Goal: Find specific page/section: Find specific page/section

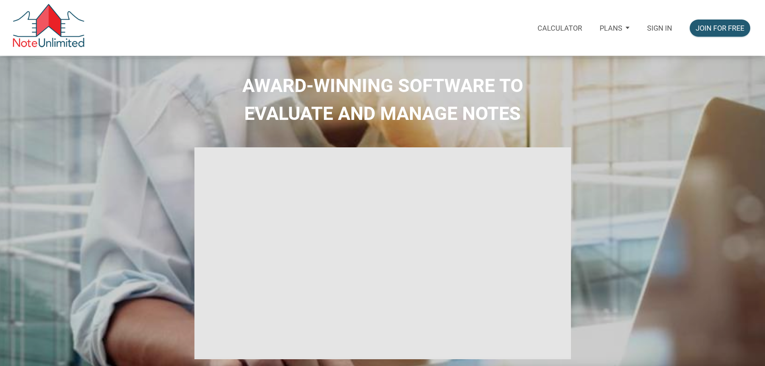
select select
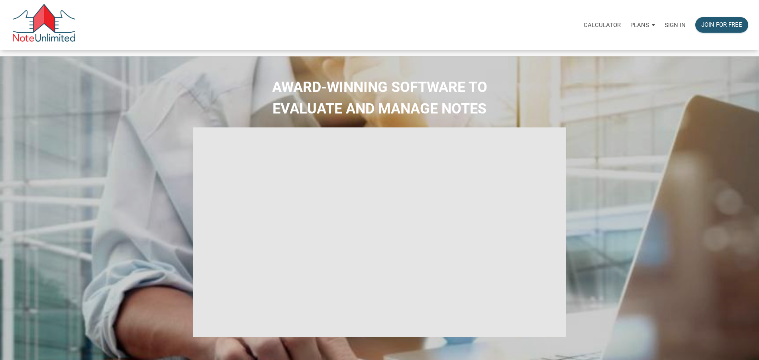
type input "Introduction to new features"
select select
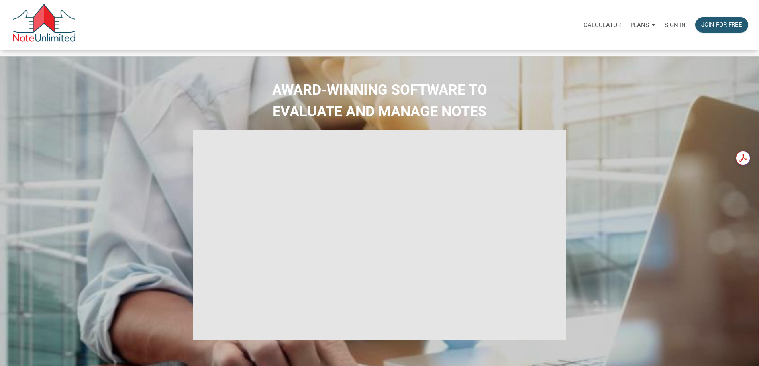
click at [665, 25] on p "Sign in" at bounding box center [675, 25] width 21 height 7
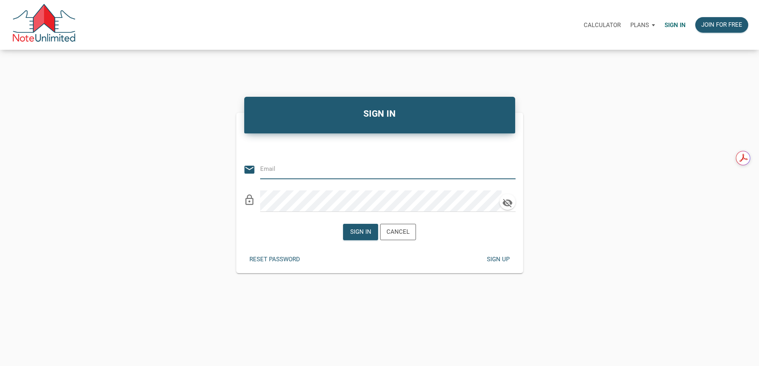
type input "[PERSON_NAME][EMAIL_ADDRESS][DOMAIN_NAME]"
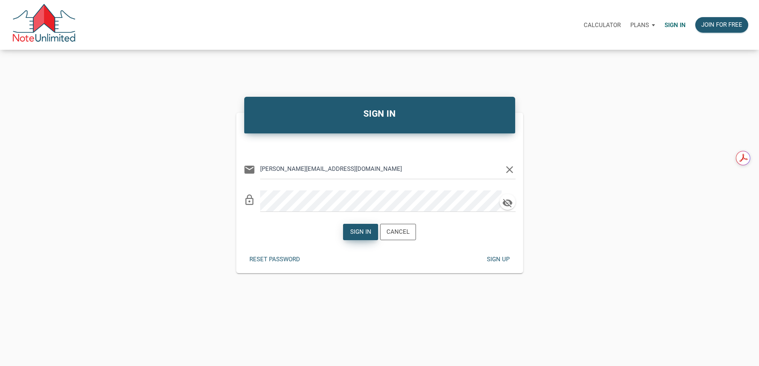
click at [363, 237] on div "Sign in" at bounding box center [360, 232] width 21 height 9
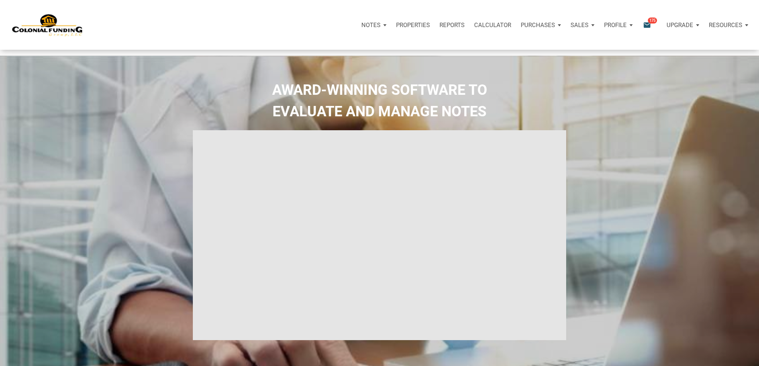
type input "Introduction to new features"
select select
click at [521, 26] on p "Purchases" at bounding box center [538, 25] width 34 height 7
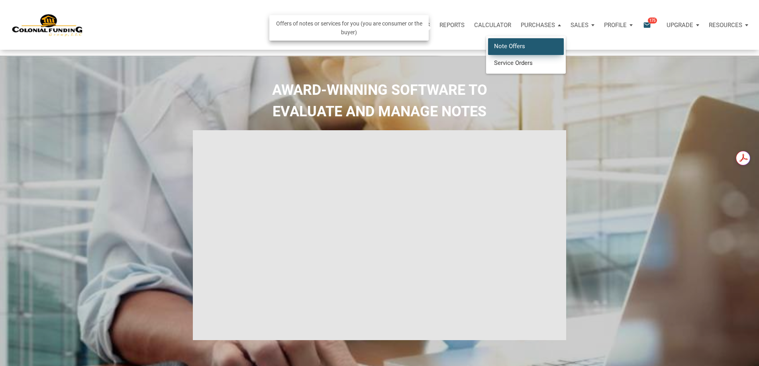
click at [488, 54] on link "Note Offers" at bounding box center [526, 46] width 76 height 16
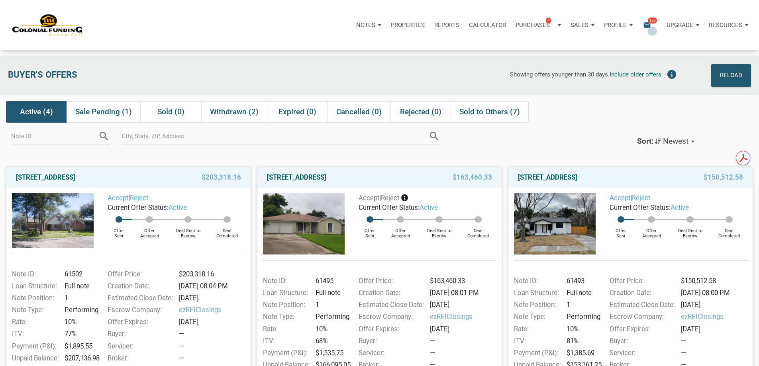
click at [642, 28] on icon "email" at bounding box center [647, 24] width 10 height 9
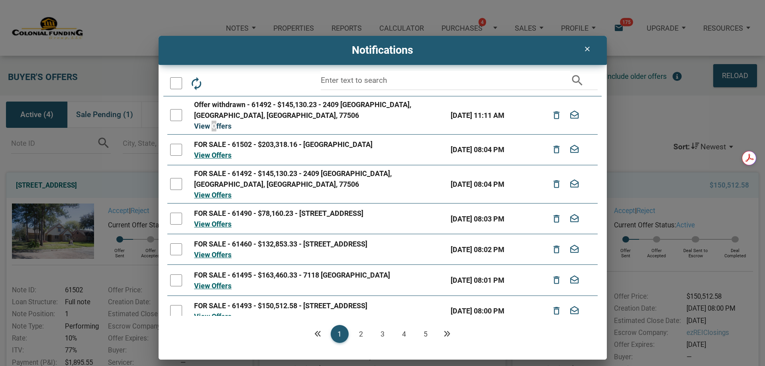
click at [214, 124] on link "View Offers" at bounding box center [212, 126] width 37 height 8
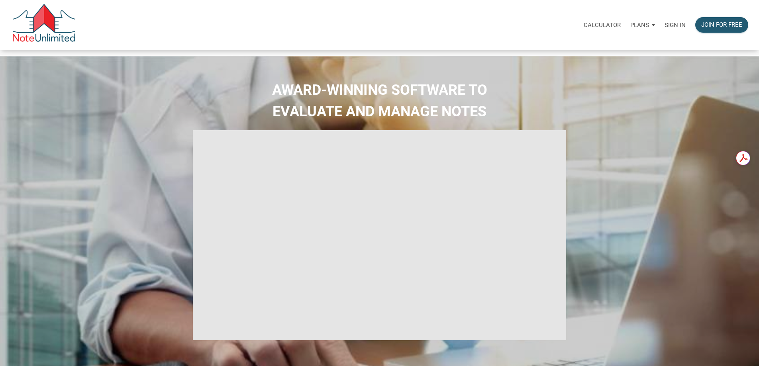
click at [665, 29] on p "Sign in" at bounding box center [675, 25] width 21 height 7
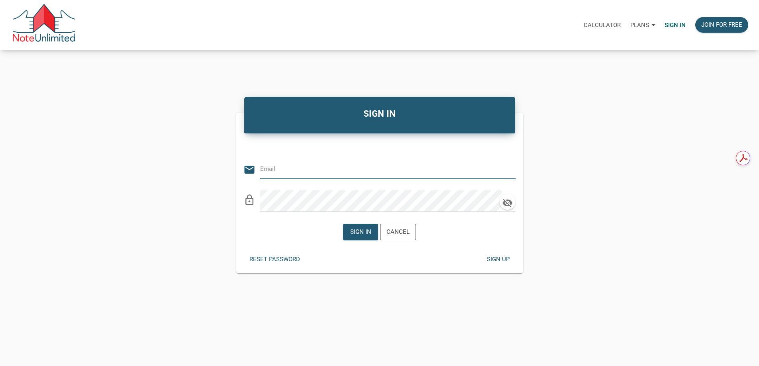
type input "[PERSON_NAME][EMAIL_ADDRESS][DOMAIN_NAME]"
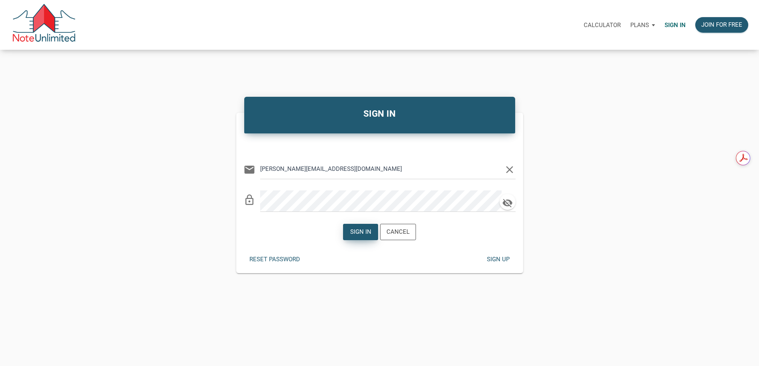
click at [354, 237] on div "Sign in" at bounding box center [360, 232] width 21 height 9
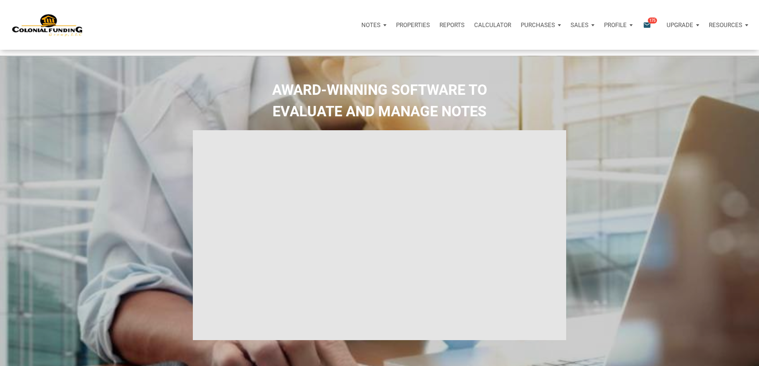
type input "Introduction to new features"
select select
click at [599, 27] on div "Profile" at bounding box center [618, 25] width 38 height 24
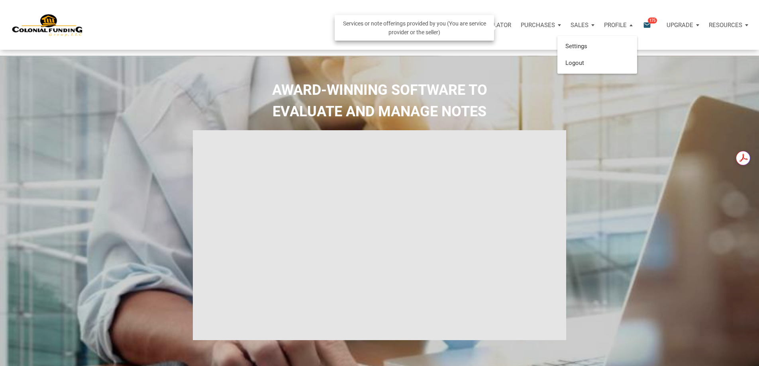
click at [571, 27] on p "Sales" at bounding box center [580, 25] width 18 height 7
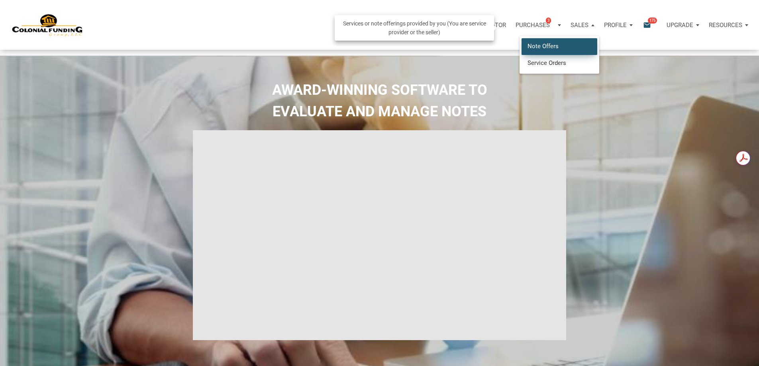
click at [522, 51] on link "Note Offers" at bounding box center [560, 46] width 76 height 16
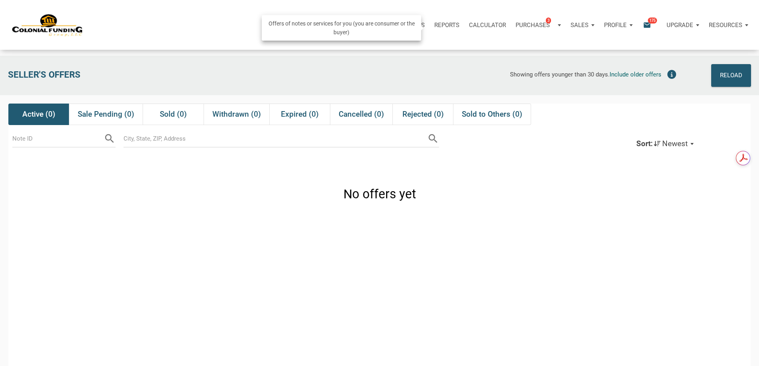
click at [516, 27] on p "Purchases" at bounding box center [533, 25] width 34 height 7
click at [488, 48] on link "Note Offers 3" at bounding box center [526, 46] width 76 height 16
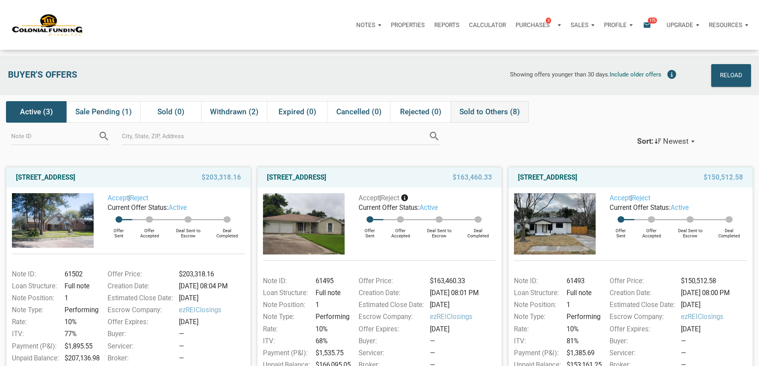
click at [497, 113] on span "Sold to Others (8)" at bounding box center [490, 112] width 61 height 10
